Goal: Task Accomplishment & Management: Use online tool/utility

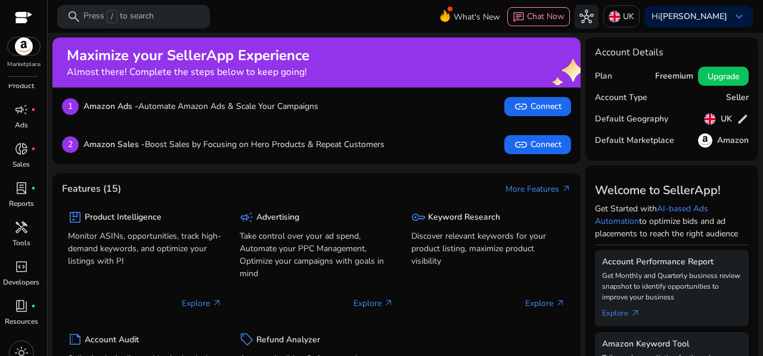
scroll to position [37, 0]
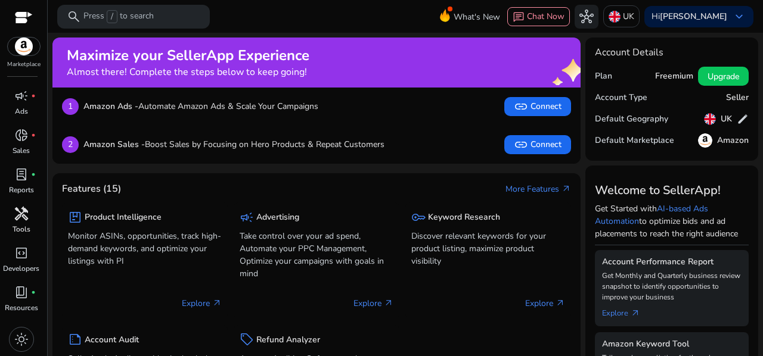
click at [25, 221] on span "handyman" at bounding box center [21, 214] width 14 height 14
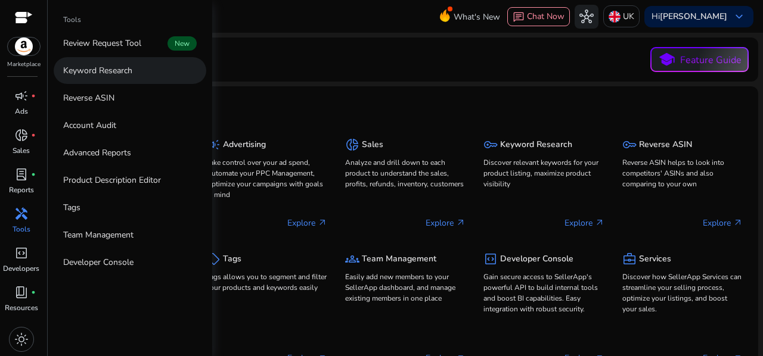
click at [99, 76] on p "Keyword Research" at bounding box center [97, 70] width 69 height 13
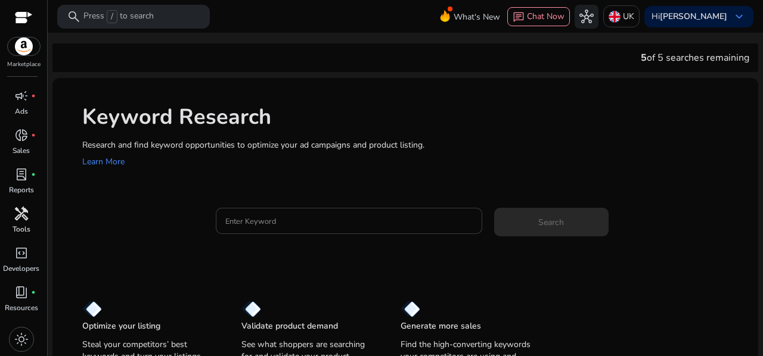
click at [268, 221] on input "Enter Keyword" at bounding box center [348, 221] width 247 height 13
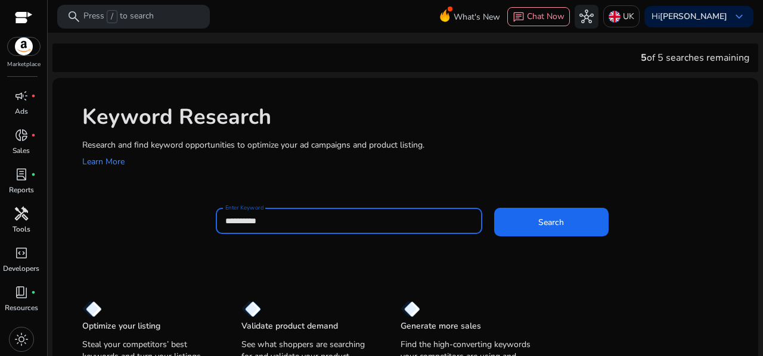
click at [494, 208] on button "Search" at bounding box center [551, 222] width 114 height 29
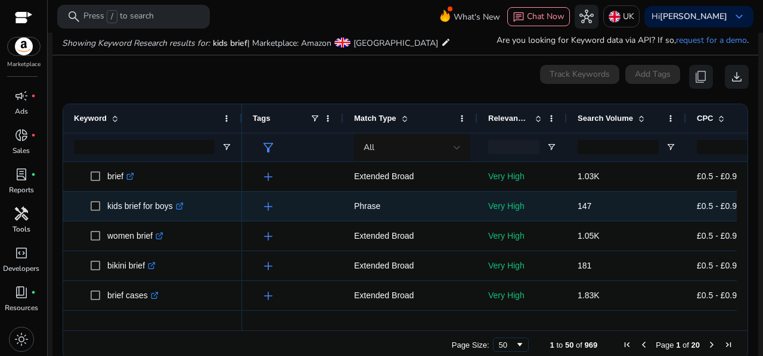
scroll to position [142, 0]
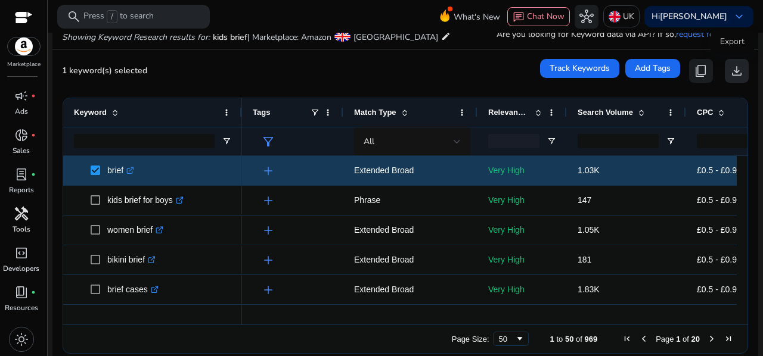
click at [731, 71] on span "download" at bounding box center [737, 71] width 14 height 14
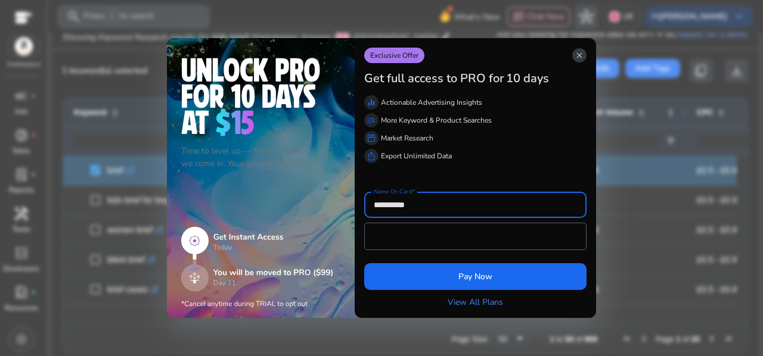
click at [582, 58] on span "close" at bounding box center [580, 56] width 10 height 10
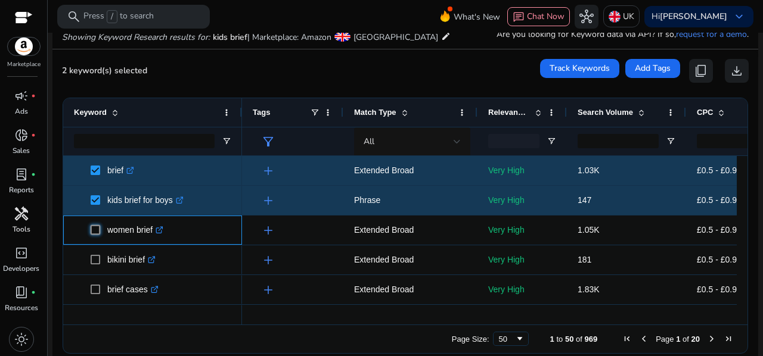
scroll to position [154, 0]
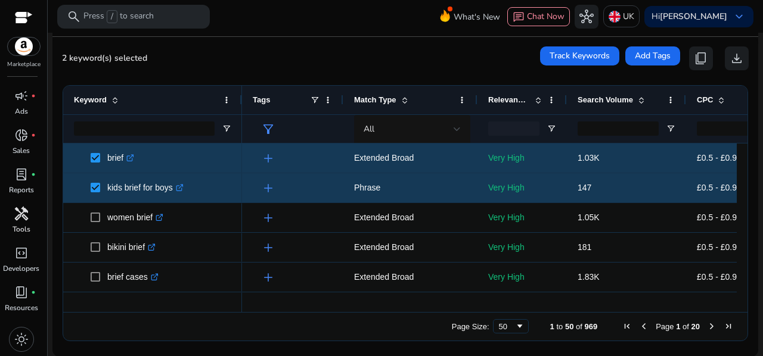
drag, startPoint x: 743, startPoint y: 150, endPoint x: 743, endPoint y: 158, distance: 8.3
click at [743, 158] on div "Drag here to set row groups Drag here to set column labels Keyword Tags 16" at bounding box center [406, 213] width 686 height 256
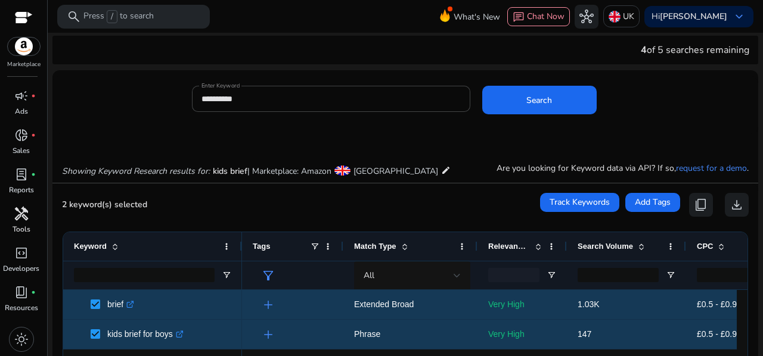
scroll to position [0, 0]
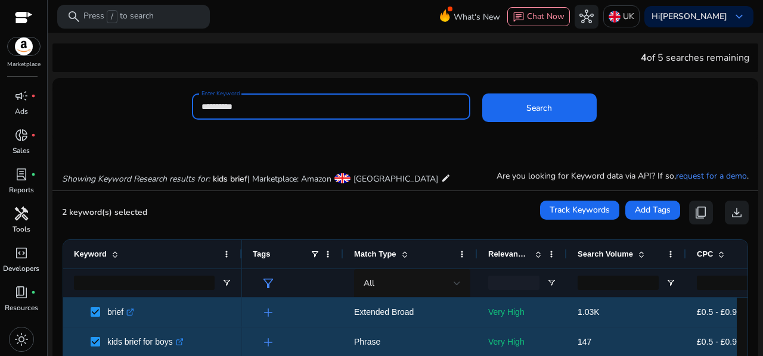
click at [299, 111] on input "**********" at bounding box center [330, 106] width 259 height 13
click at [482, 94] on button "Search" at bounding box center [539, 108] width 114 height 29
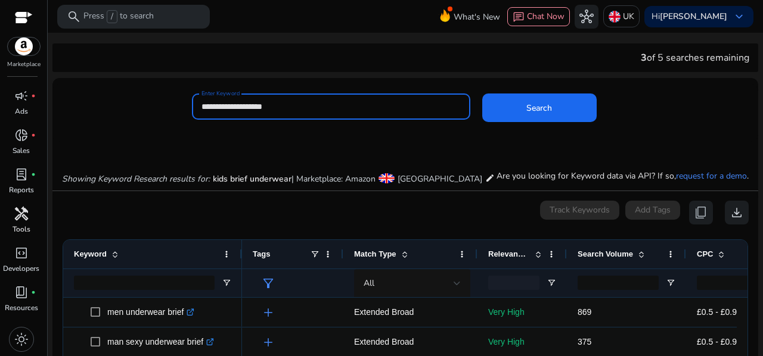
click at [213, 108] on input "**********" at bounding box center [330, 106] width 259 height 13
type input "**********"
click at [482, 94] on button "Search" at bounding box center [539, 108] width 114 height 29
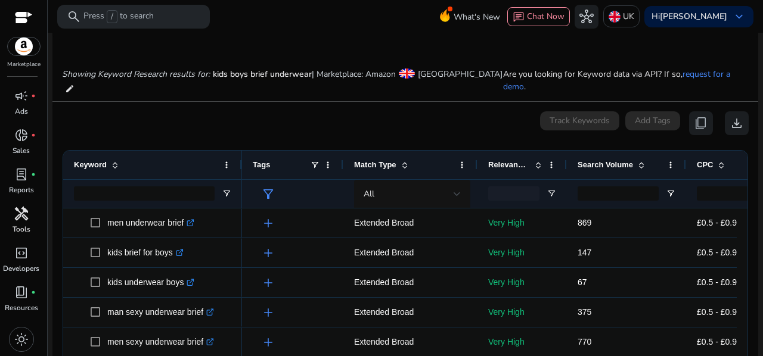
scroll to position [142, 0]
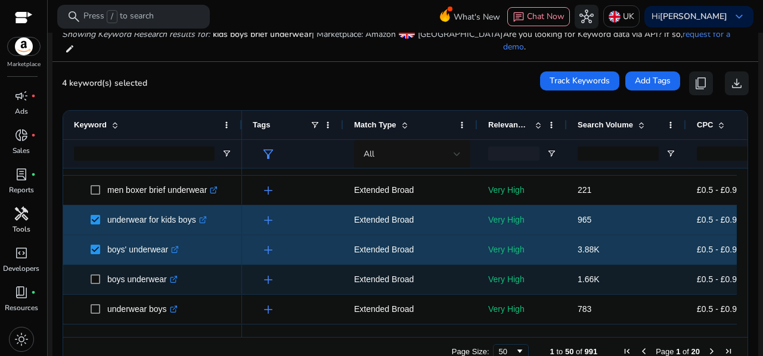
click at [91, 274] on span at bounding box center [99, 280] width 17 height 24
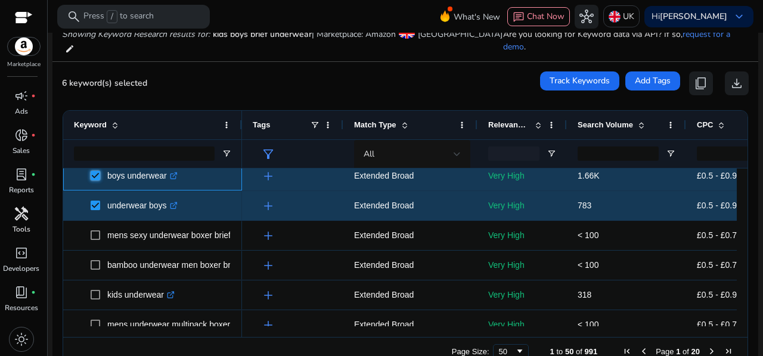
scroll to position [0, 0]
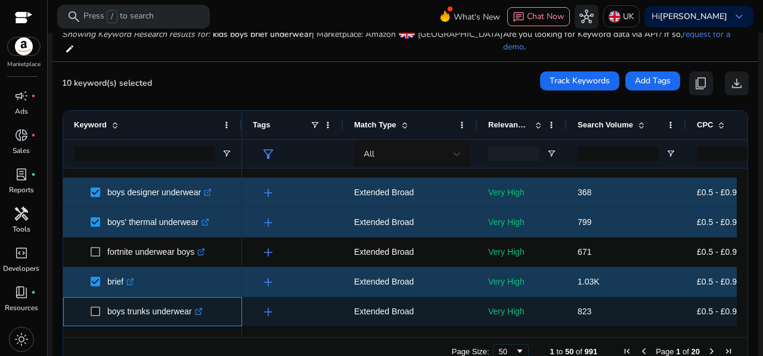
click at [89, 308] on span "boys trunks underwear .st0{fill:#2c8af8}" at bounding box center [152, 312] width 157 height 24
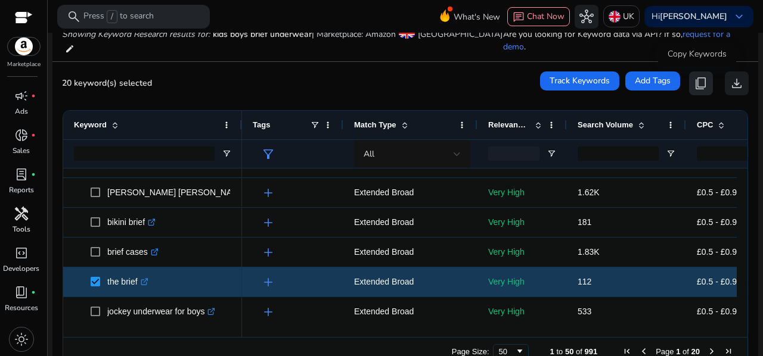
click at [694, 86] on span "content_copy" at bounding box center [701, 83] width 14 height 14
click at [697, 85] on span "content_copy" at bounding box center [701, 83] width 14 height 14
drag, startPoint x: 738, startPoint y: 235, endPoint x: 742, endPoint y: 274, distance: 38.9
click at [742, 274] on div at bounding box center [742, 248] width 11 height 158
click at [707, 352] on span "Next Page" at bounding box center [712, 352] width 10 height 10
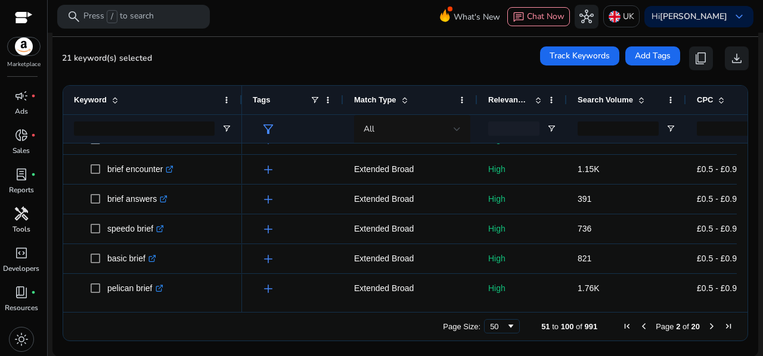
scroll to position [246, 0]
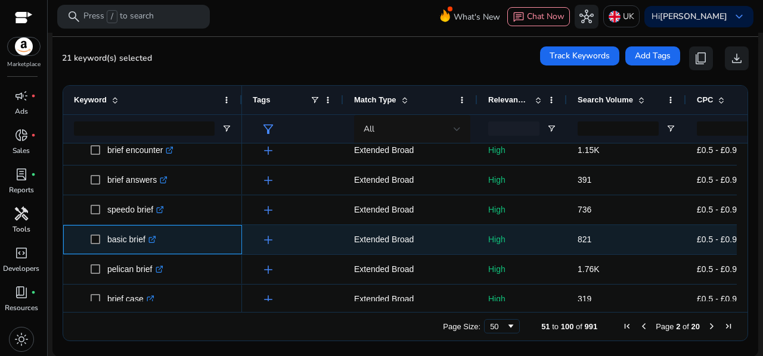
click at [100, 238] on span at bounding box center [99, 240] width 17 height 24
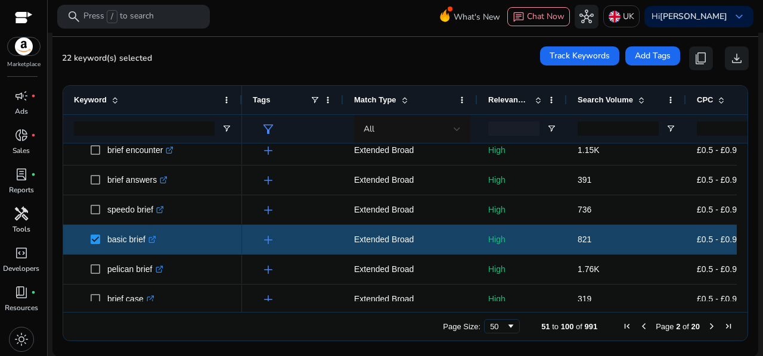
scroll to position [259, 0]
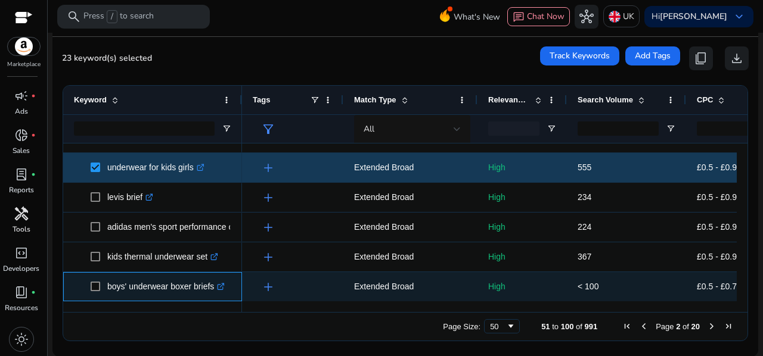
click at [100, 287] on span at bounding box center [99, 287] width 17 height 24
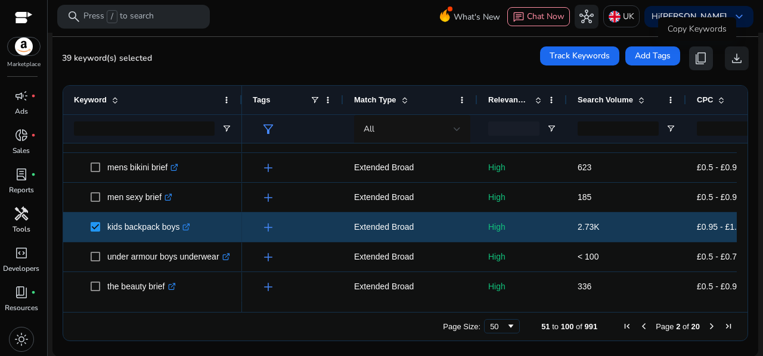
click at [698, 54] on span "content_copy" at bounding box center [701, 58] width 14 height 14
